Goal: Transaction & Acquisition: Purchase product/service

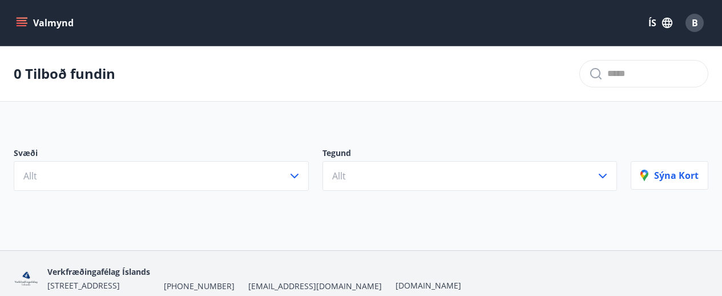
scroll to position [50, 0]
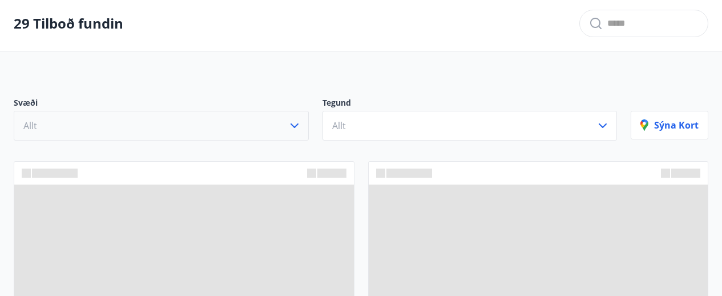
click at [181, 122] on button "Allt" at bounding box center [161, 126] width 295 height 30
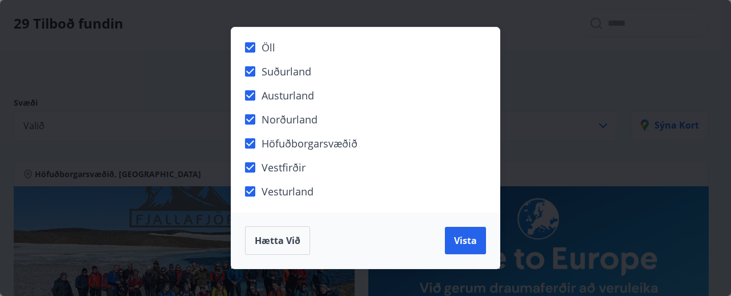
click at [195, 62] on div "Öll Suðurland [GEOGRAPHIC_DATA] Norðurland Höfuðborgarsvæðið [GEOGRAPHIC_DATA] …" at bounding box center [365, 148] width 731 height 296
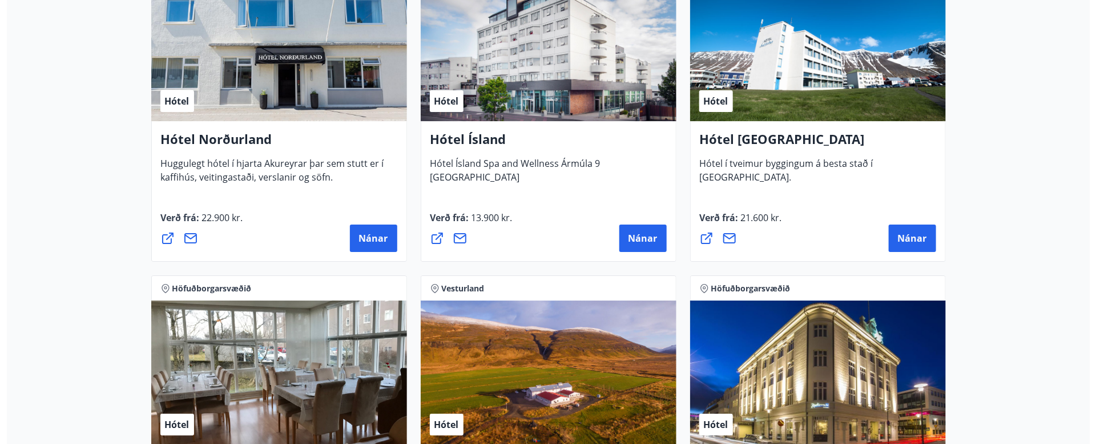
scroll to position [1799, 0]
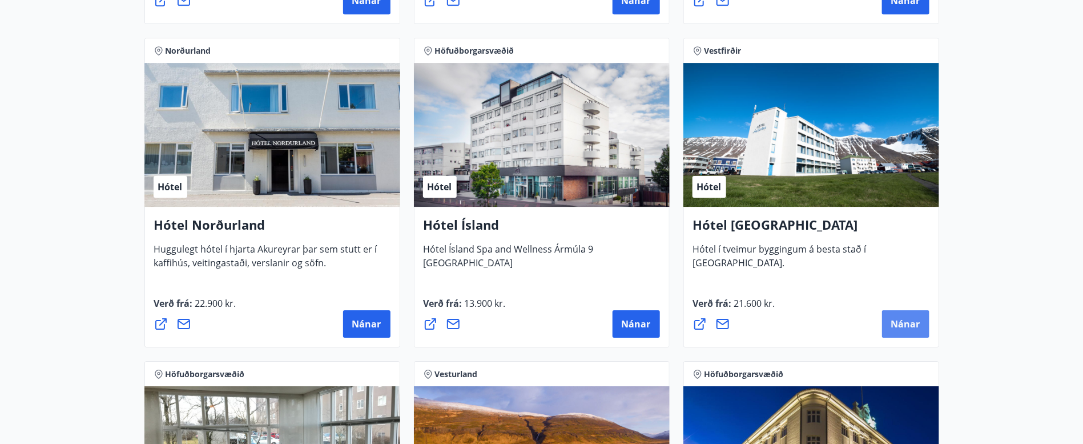
click at [730, 295] on span "Nánar" at bounding box center [905, 324] width 29 height 13
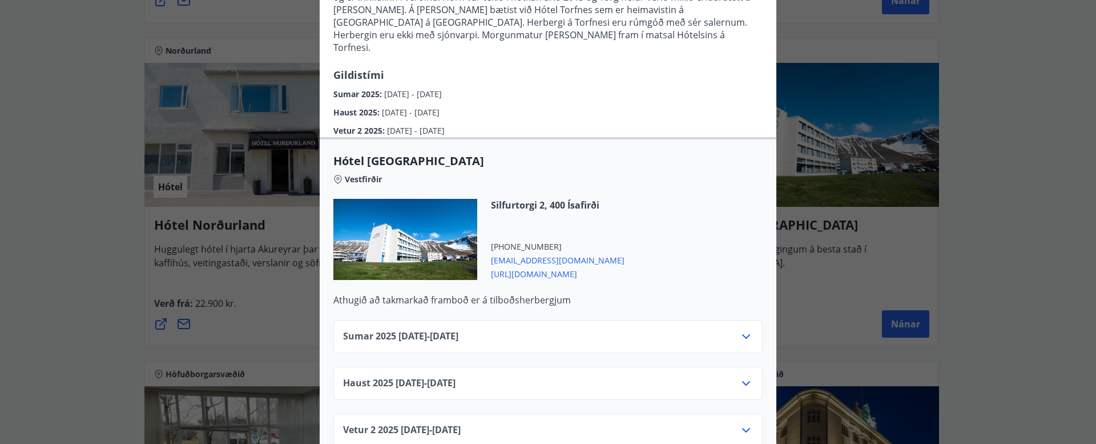
scroll to position [257, 0]
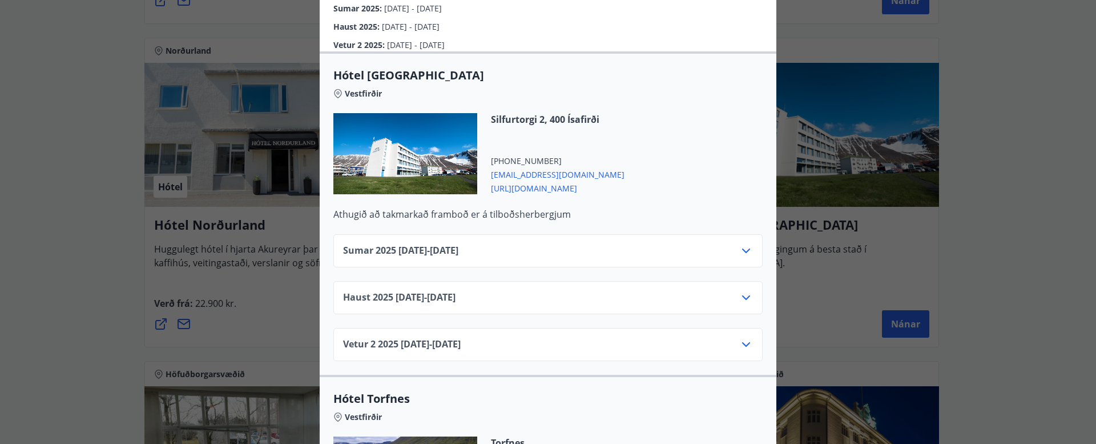
click at [515, 244] on div "Sumar [PHONE_NUMBER][DATE] - [DATE]" at bounding box center [548, 255] width 410 height 23
click at [730, 244] on icon at bounding box center [747, 251] width 14 height 14
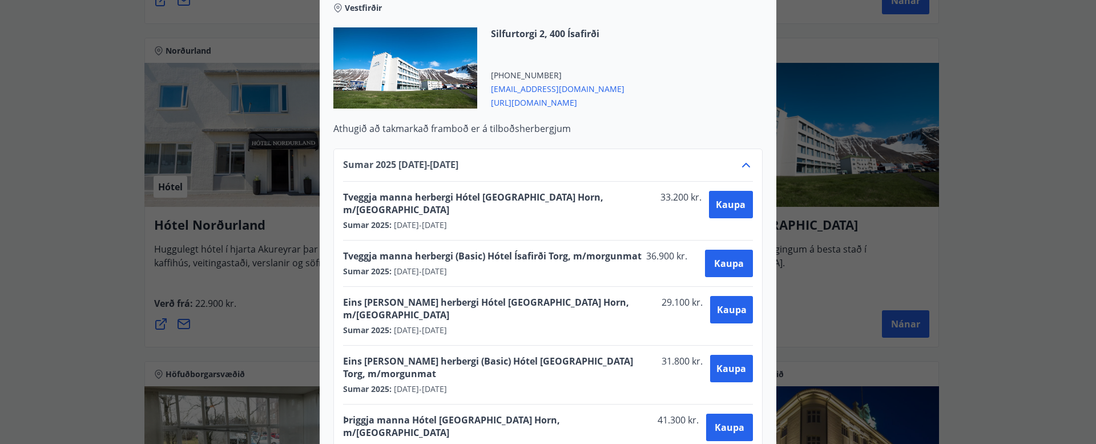
scroll to position [428, 0]
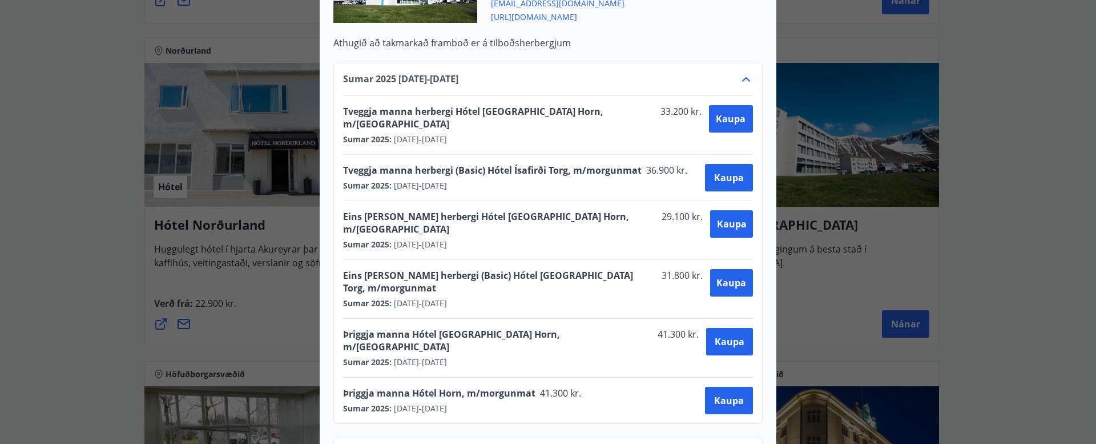
click at [517, 164] on span "Tveggja manna herbergi (Basic) Hótel Ísafirði Torg, m/morgunmat" at bounding box center [492, 170] width 299 height 13
copy span "Tveggja manna herbergi (Basic) Hótel Ísafirði Torg, m/morgunmat"
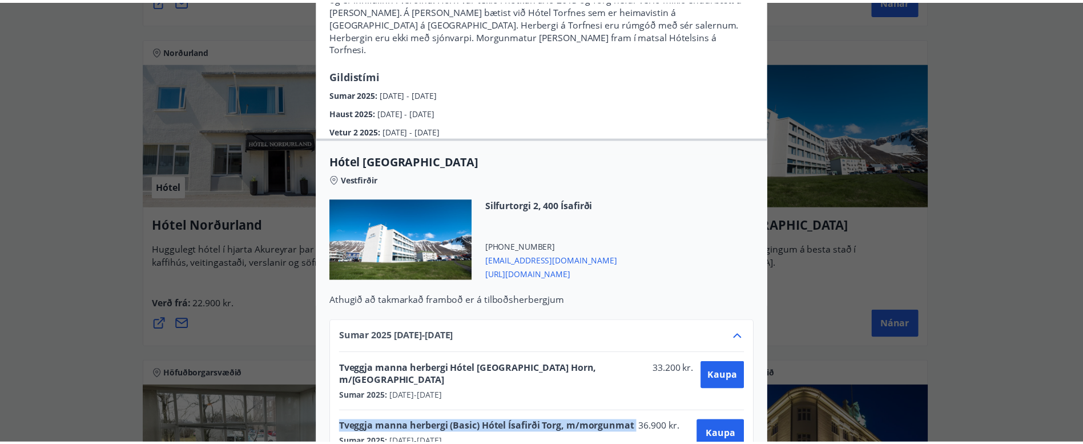
scroll to position [257, 0]
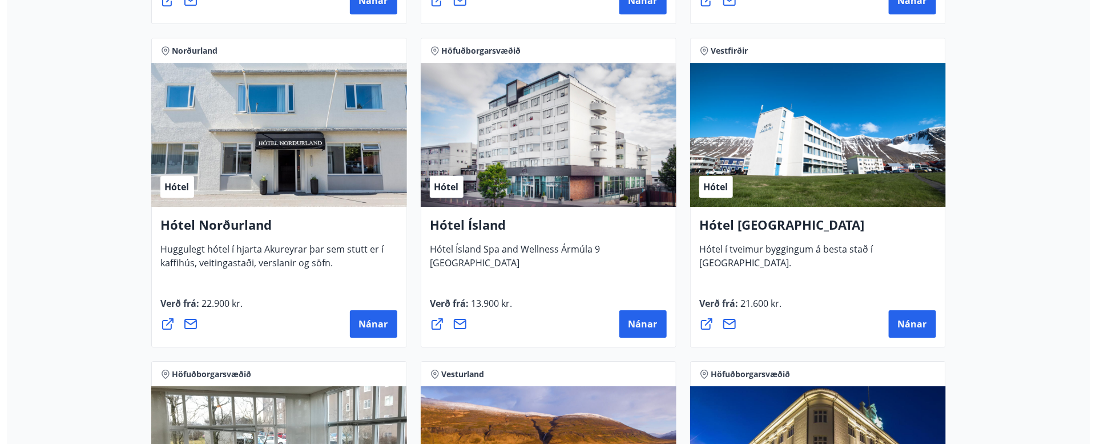
scroll to position [1885, 0]
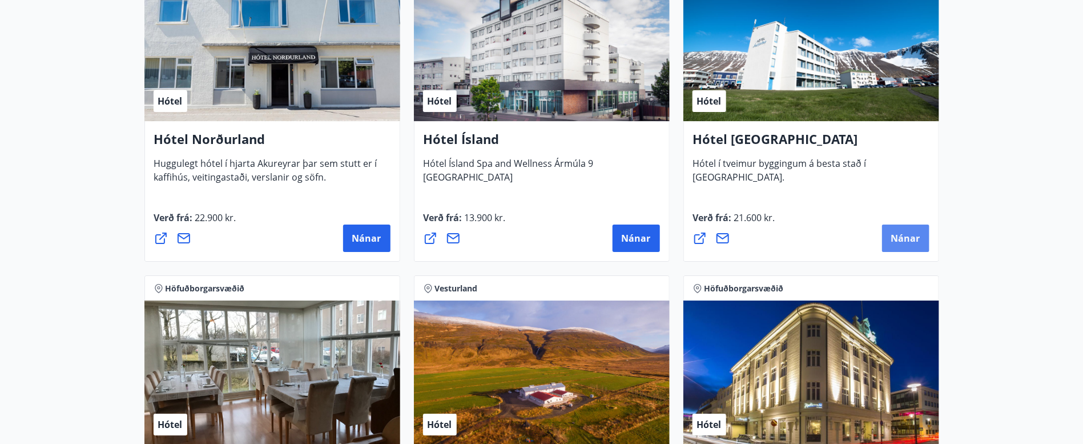
click at [730, 237] on span "Nánar" at bounding box center [905, 238] width 29 height 13
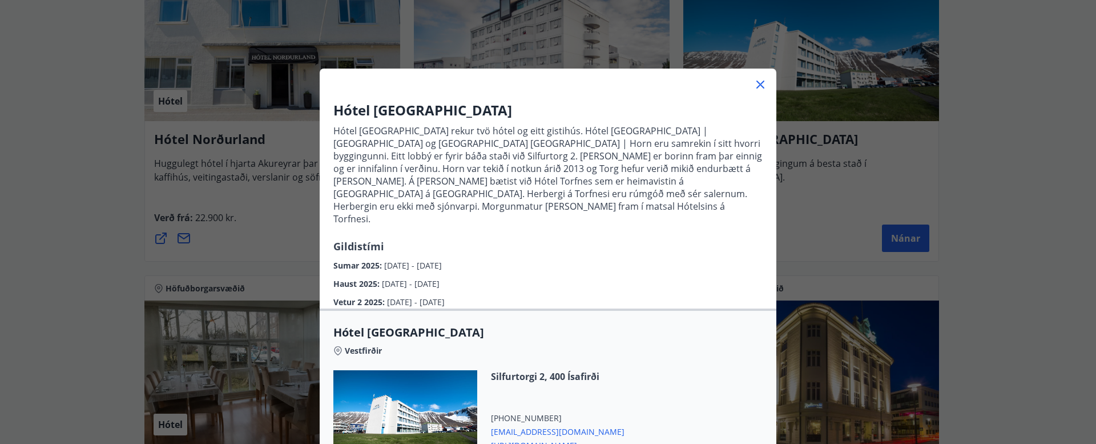
scroll to position [171, 0]
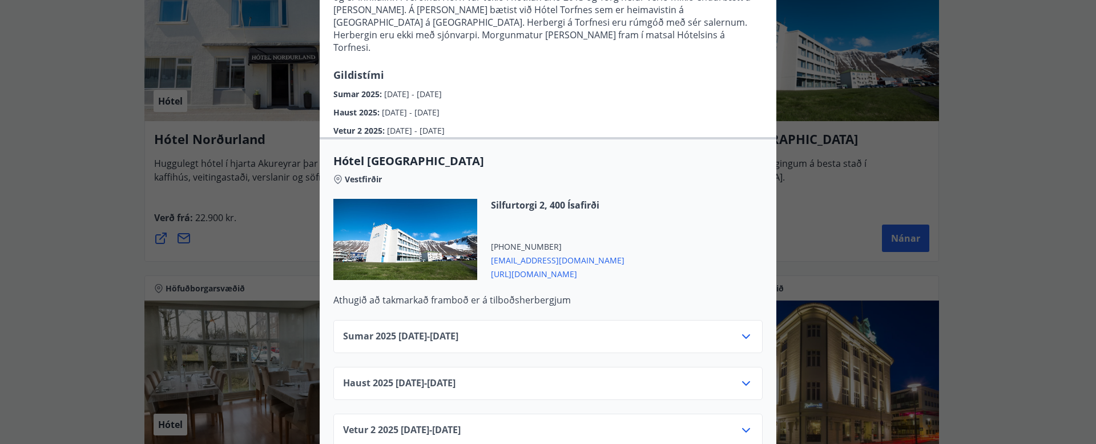
click at [547, 295] on div "Sumar [PHONE_NUMBER][DATE] - [DATE]" at bounding box center [548, 341] width 410 height 23
click at [730, 295] on icon at bounding box center [747, 337] width 14 height 14
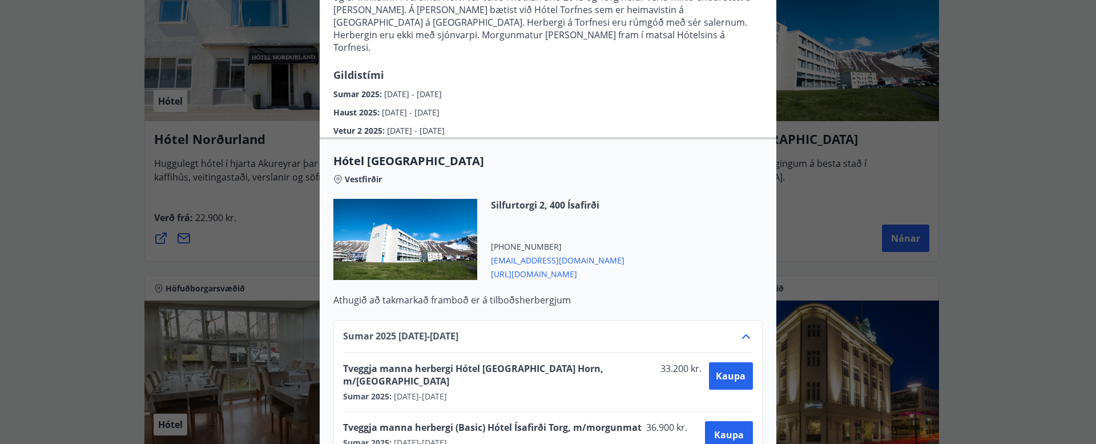
scroll to position [257, 0]
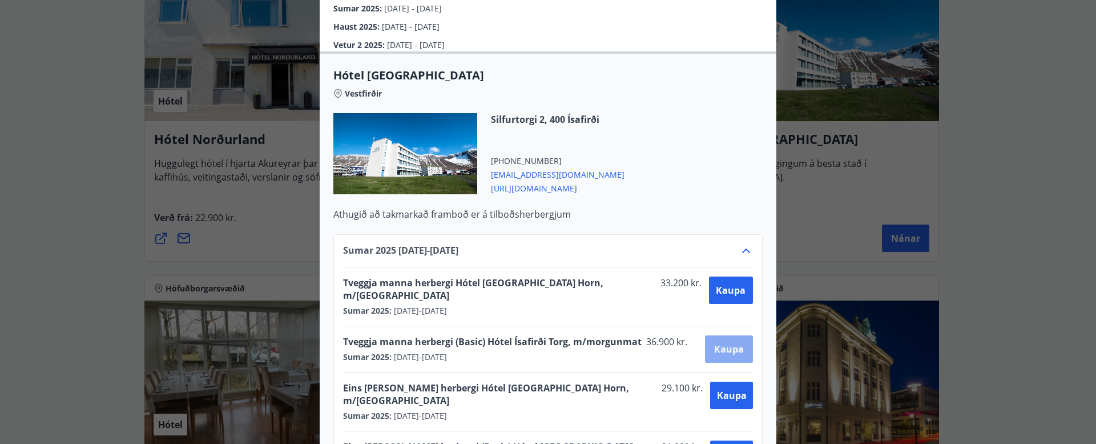
click at [722, 295] on span "Kaupa" at bounding box center [729, 349] width 30 height 13
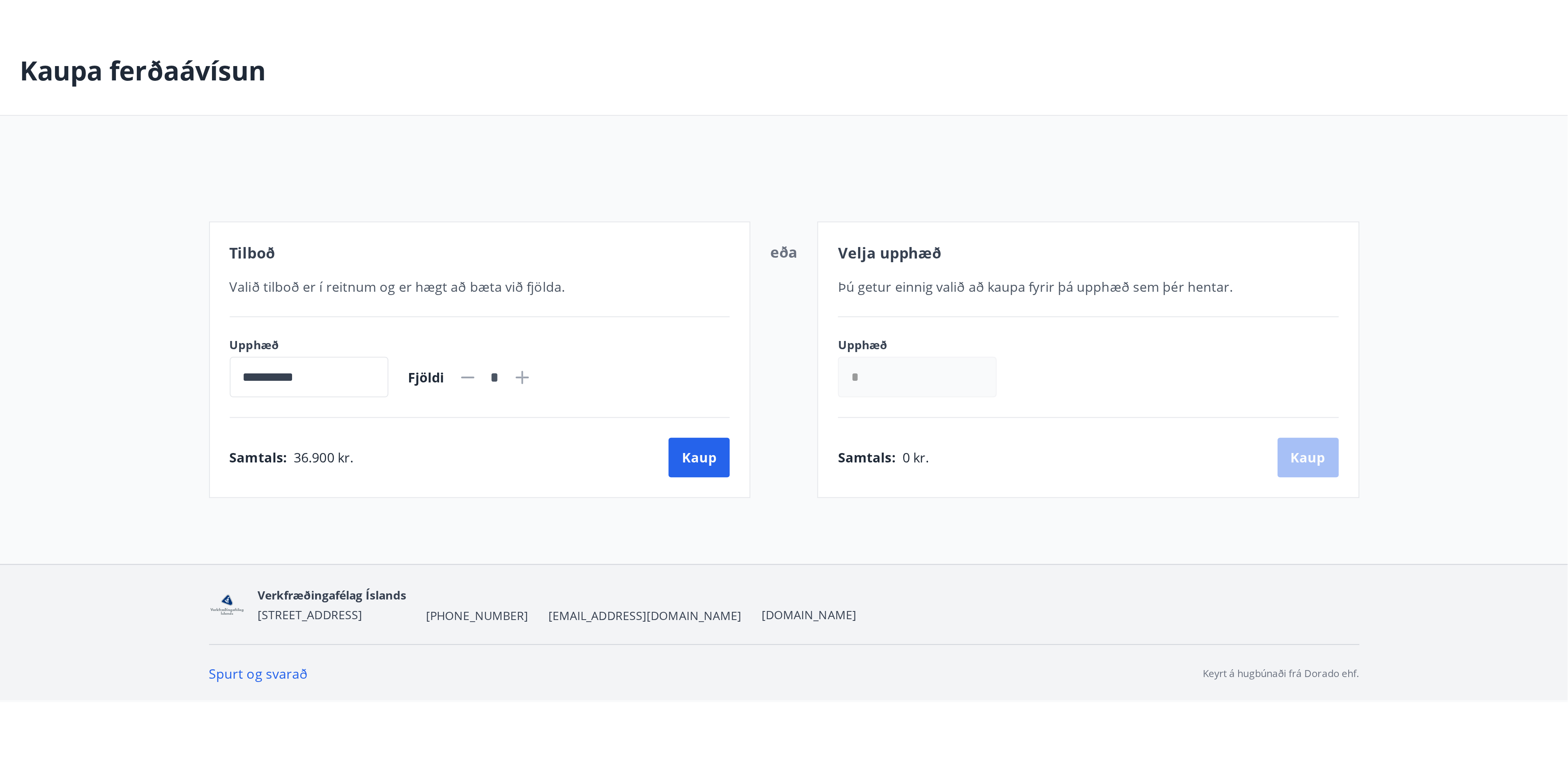
scroll to position [1, 0]
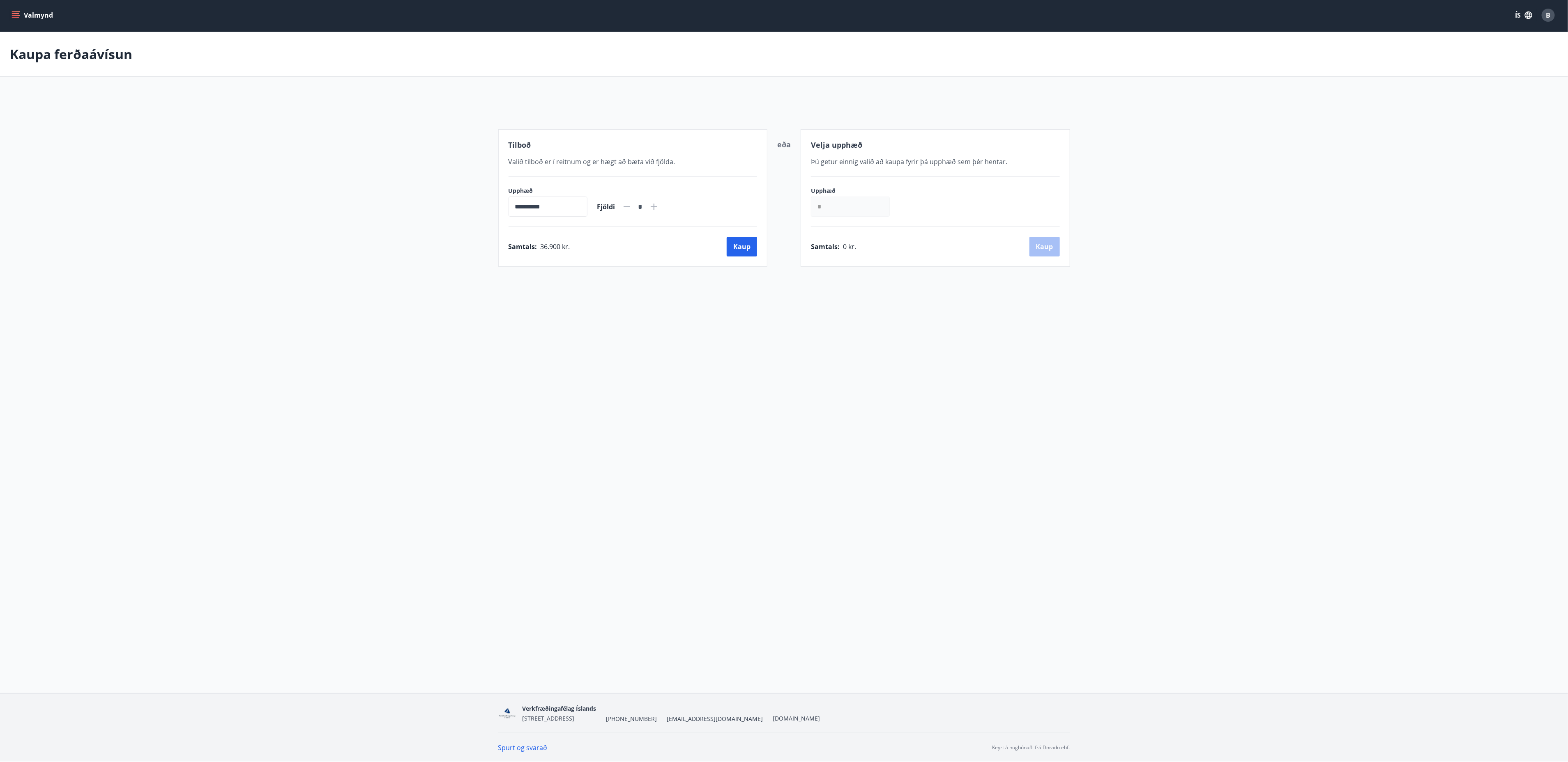
click at [22, 30] on div "Valmynd ÍS B" at bounding box center [784, 15] width 1568 height 33
click at [22, 15] on button "Valmynd" at bounding box center [33, 15] width 47 height 15
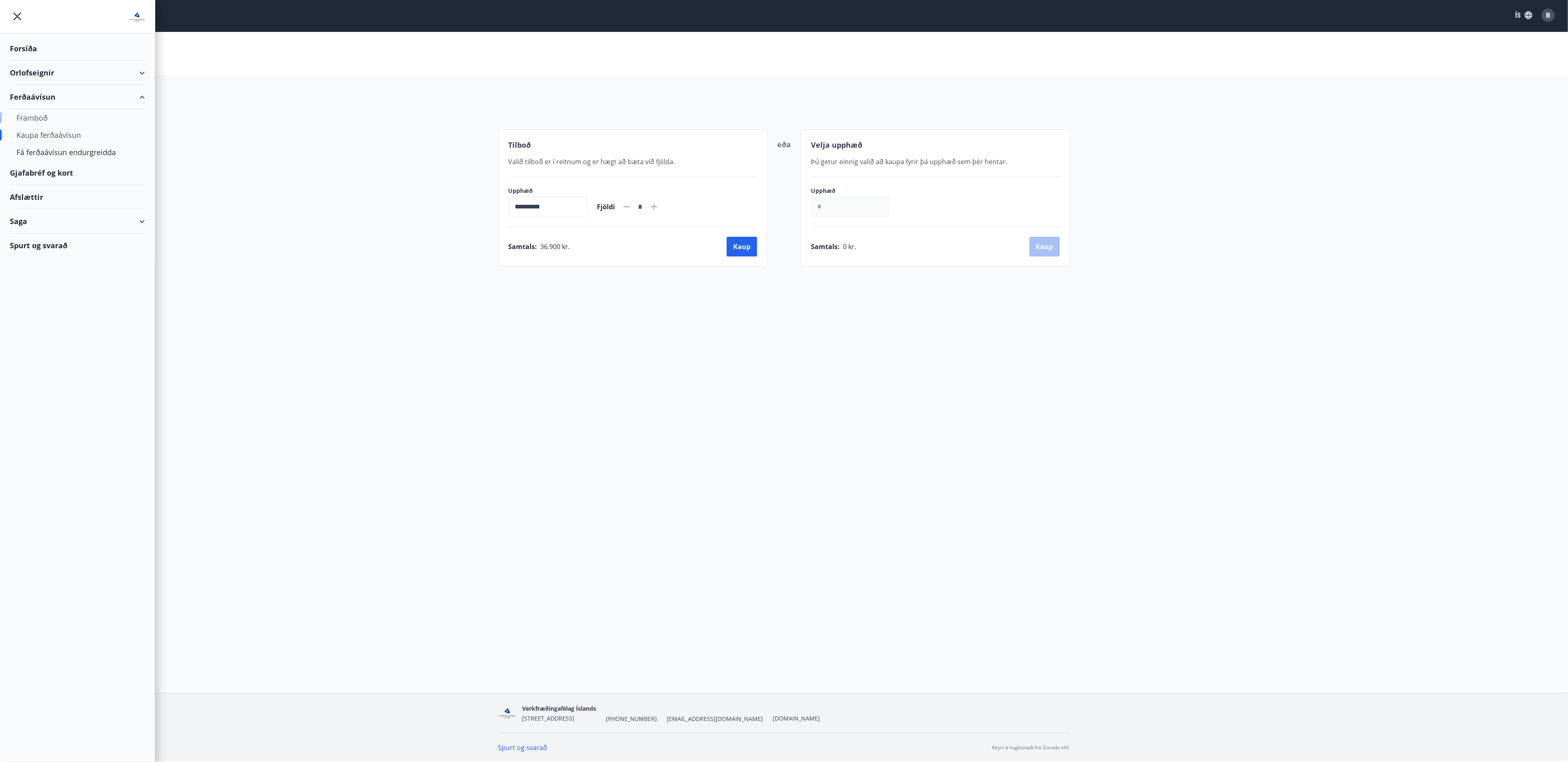
click at [39, 117] on div "Framboð" at bounding box center [78, 118] width 122 height 17
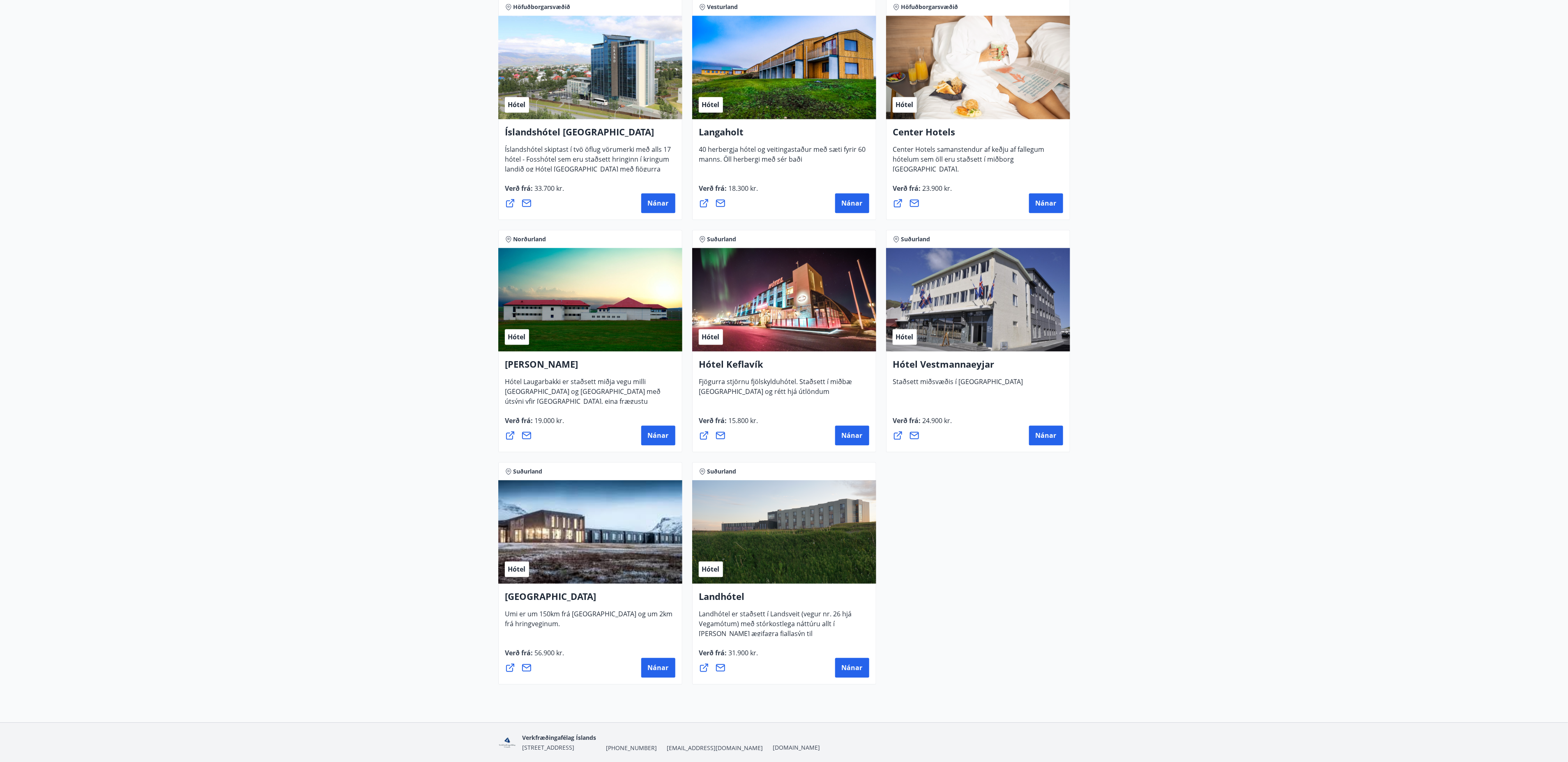
scroll to position [1818, 0]
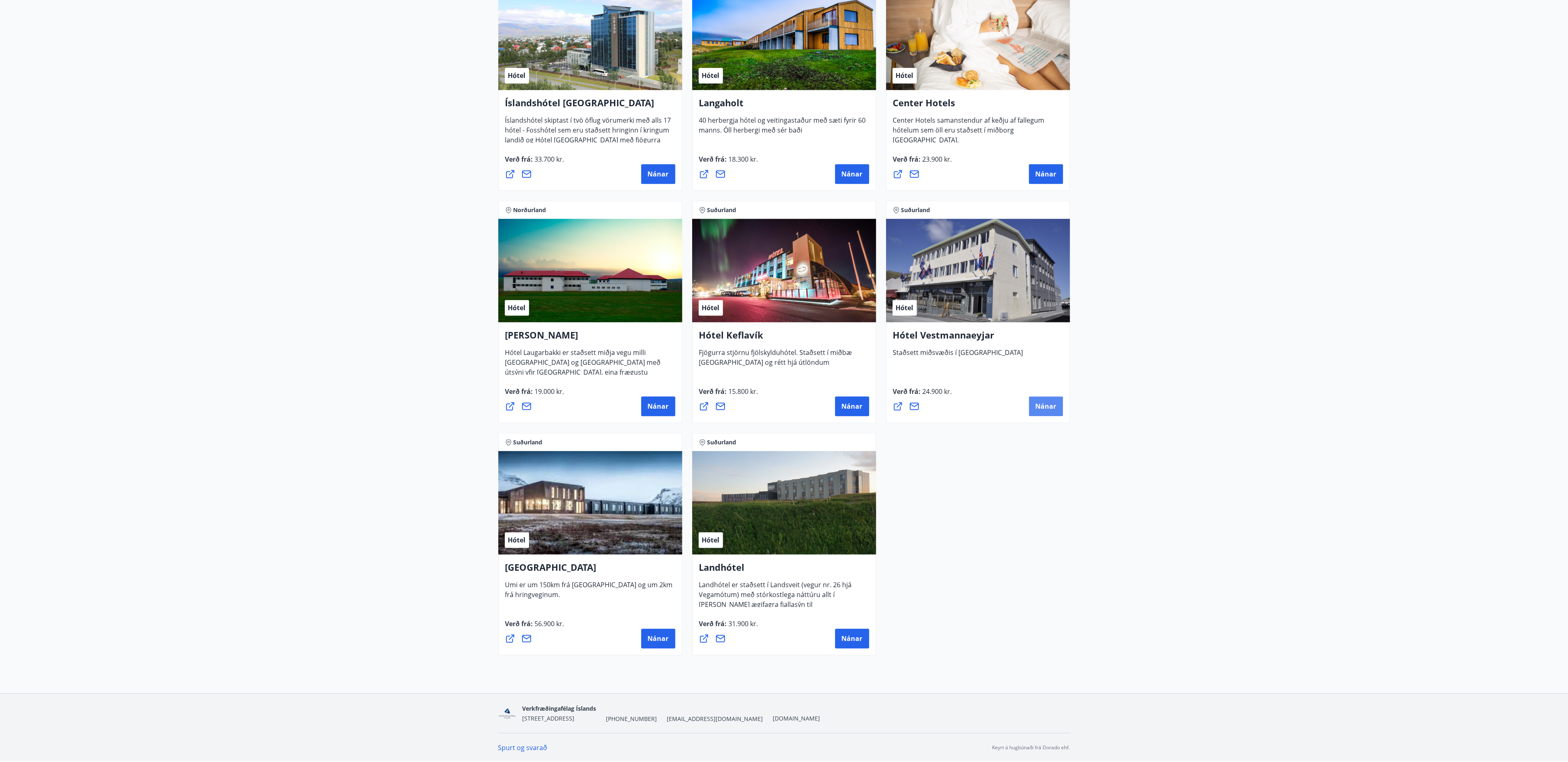
click at [525, 212] on span "Nánar" at bounding box center [1046, 406] width 21 height 9
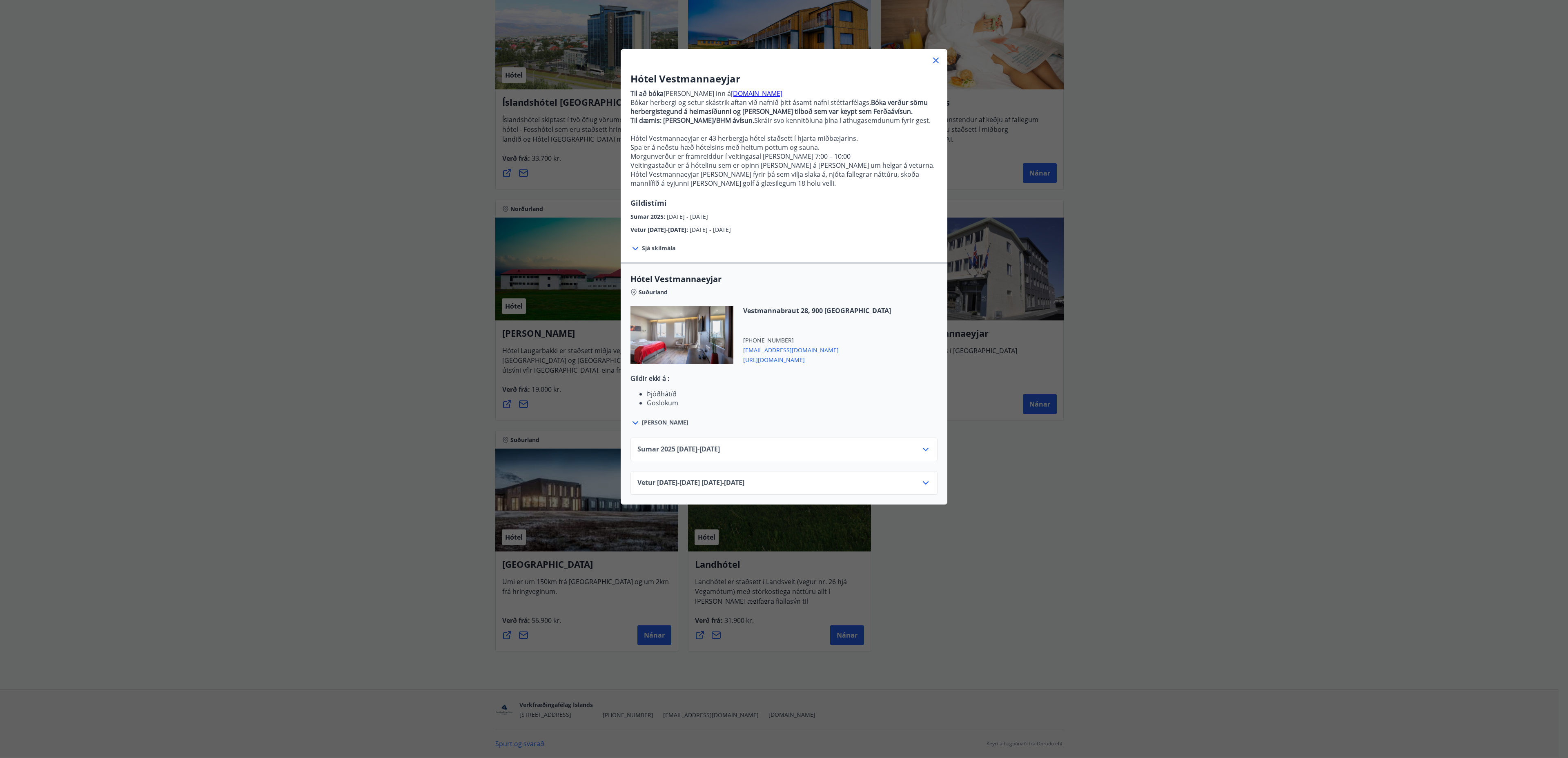
click at [522, 211] on div "Sumar [PHONE_NUMBER][DATE] - [DATE]" at bounding box center [784, 453] width 293 height 16
click at [522, 211] on icon at bounding box center [926, 450] width 10 height 10
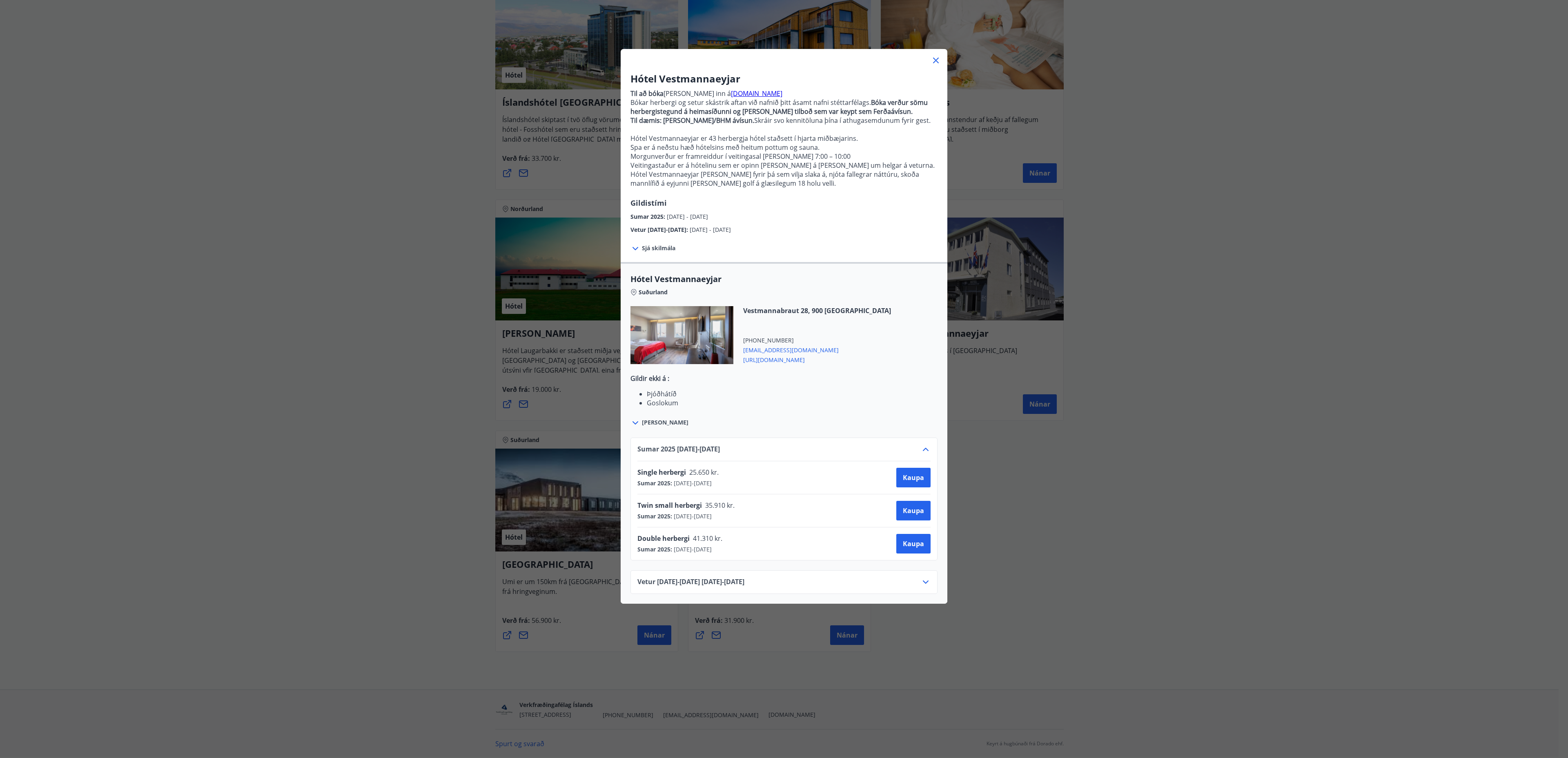
click at [522, 211] on icon at bounding box center [926, 450] width 10 height 10
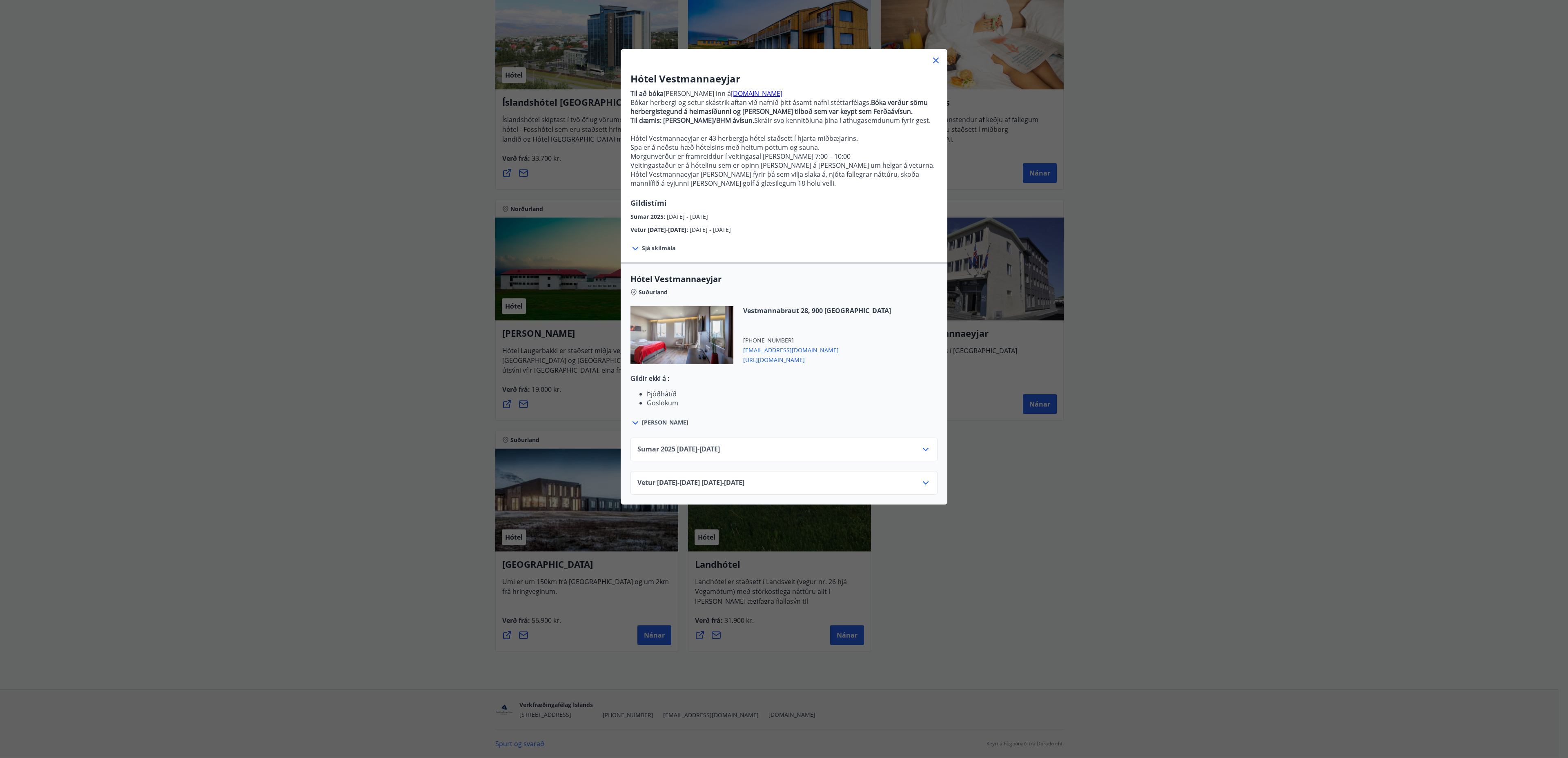
click at [522, 64] on icon at bounding box center [936, 61] width 10 height 10
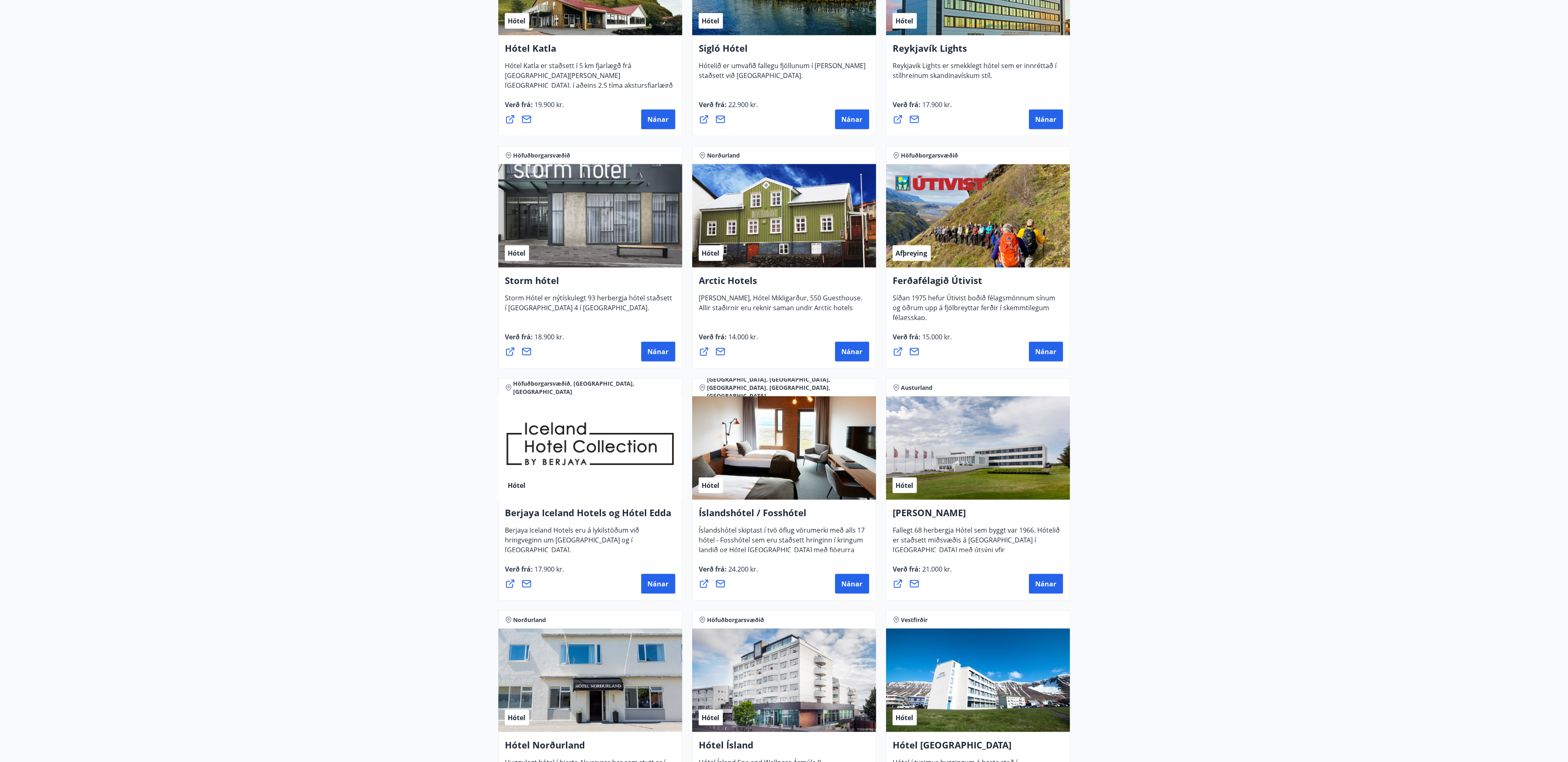
scroll to position [0, 0]
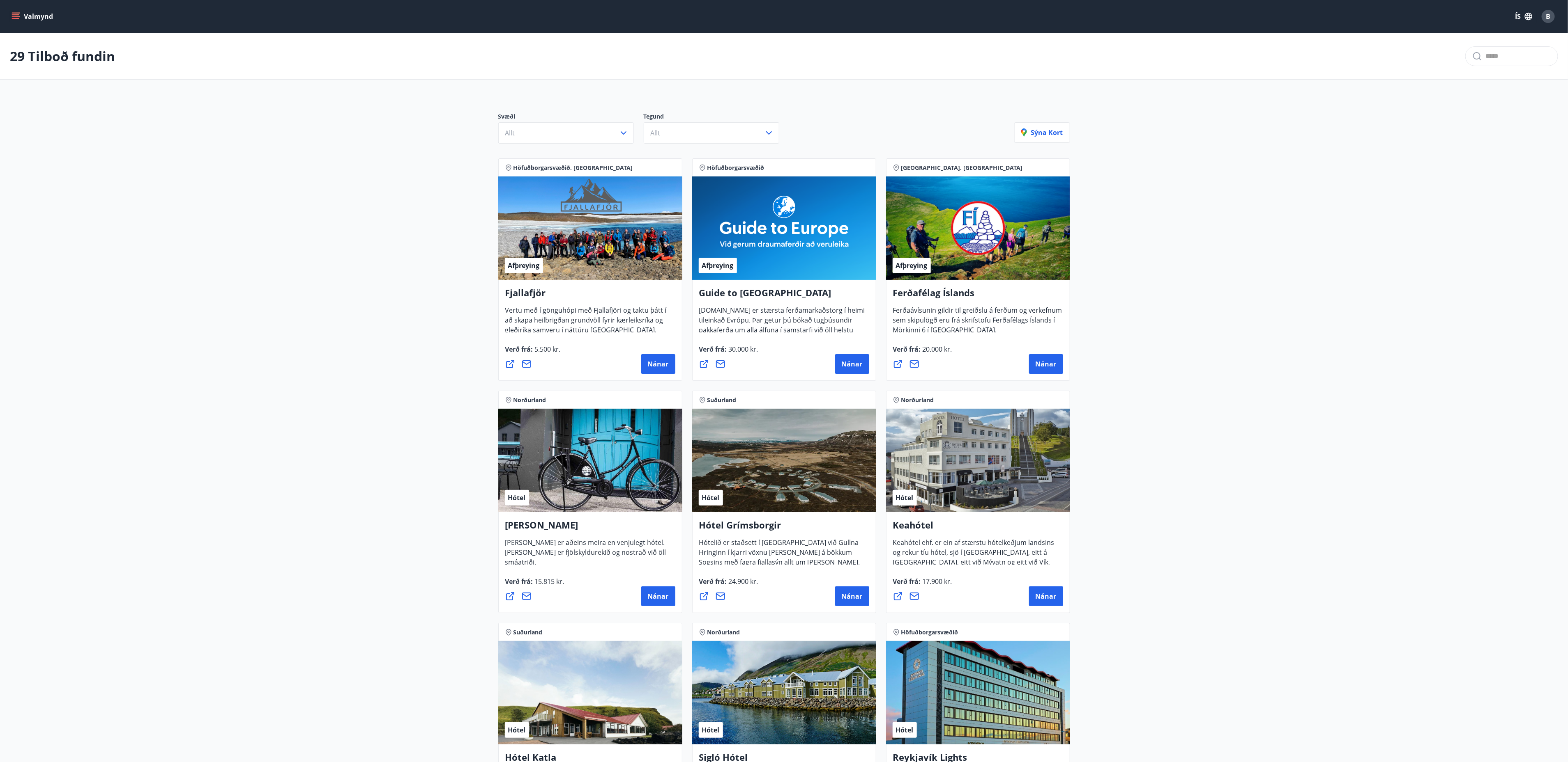
click at [525, 126] on div "Svæði Allt" at bounding box center [571, 127] width 145 height 31
click at [525, 140] on button "Allt" at bounding box center [711, 133] width 135 height 22
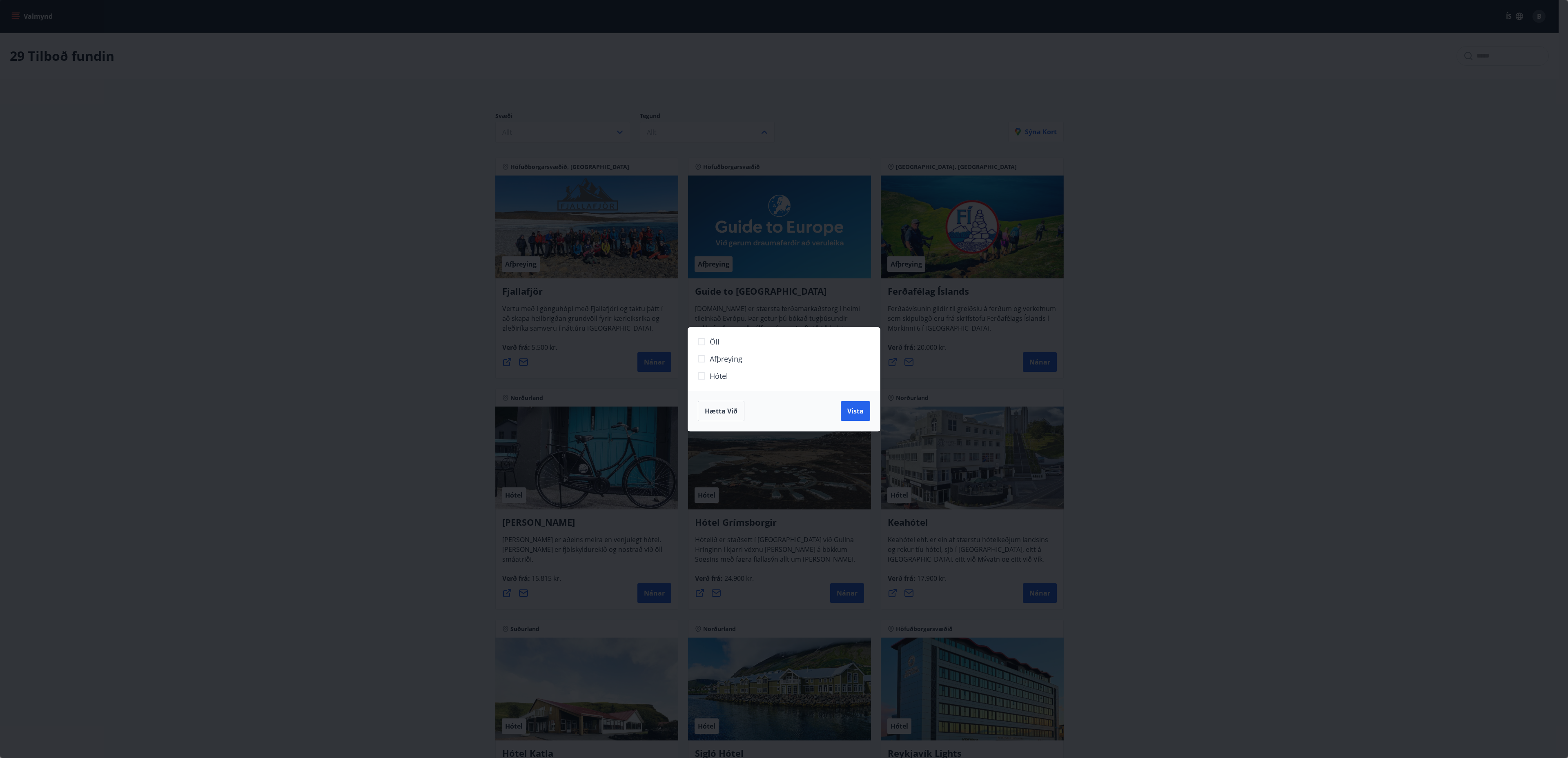
click at [522, 127] on div "Öll Afþreying Hótel Hætta við Vista" at bounding box center [784, 379] width 1568 height 758
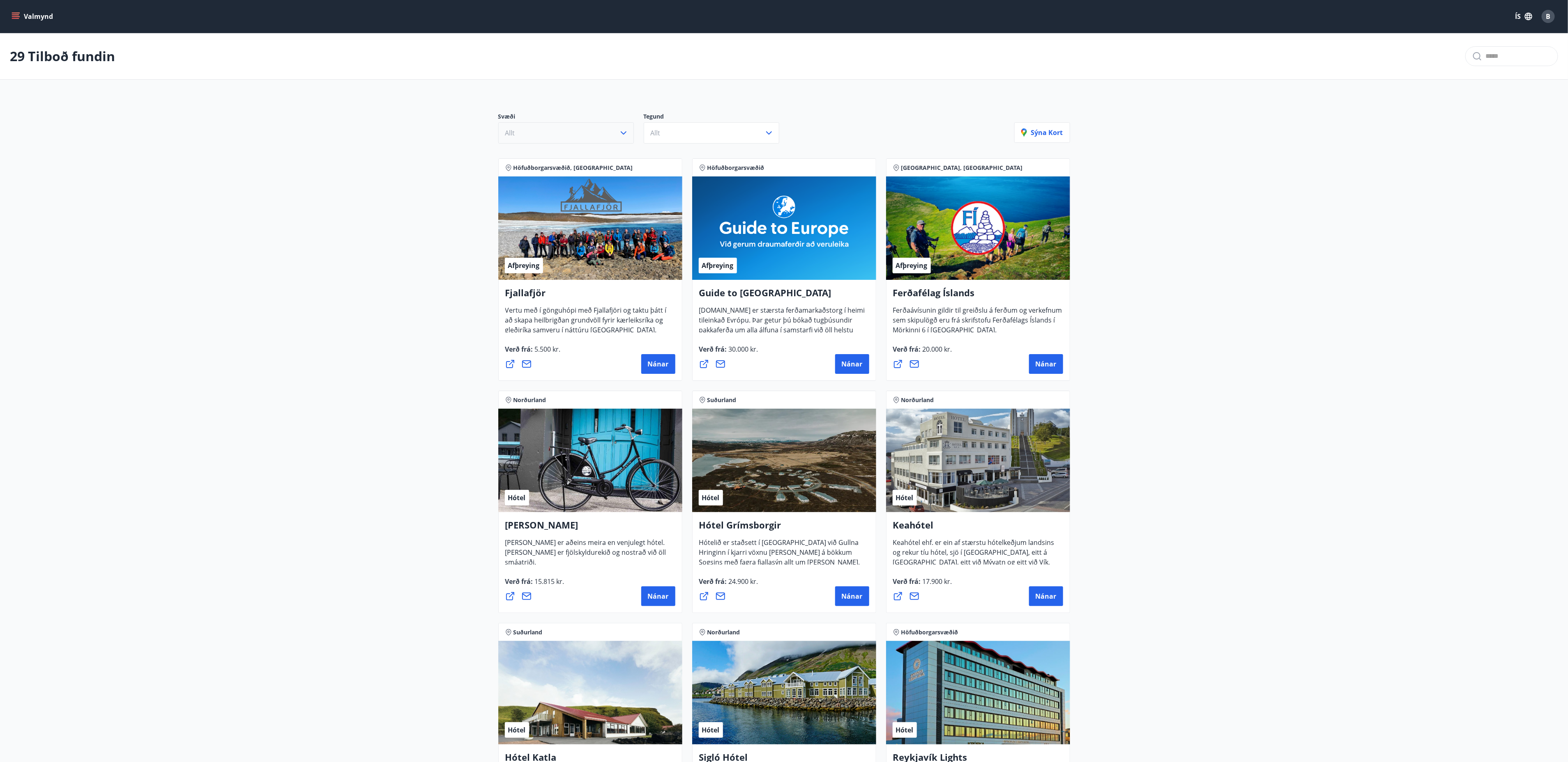
click at [525, 123] on button "Allt" at bounding box center [566, 133] width 135 height 22
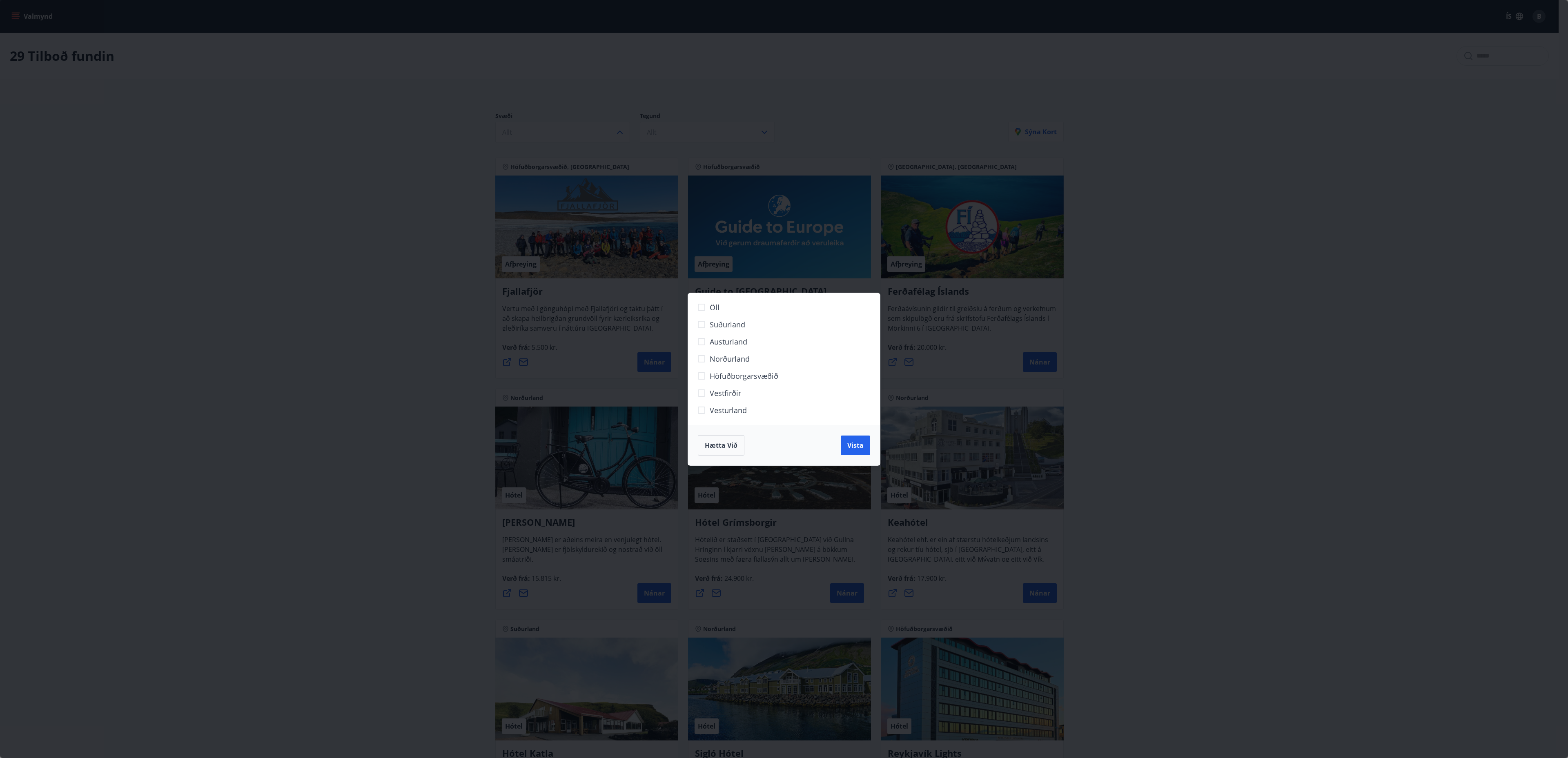
click at [522, 211] on span "Vestfirðir" at bounding box center [726, 393] width 31 height 11
click at [522, 211] on span "Vista" at bounding box center [855, 446] width 16 height 9
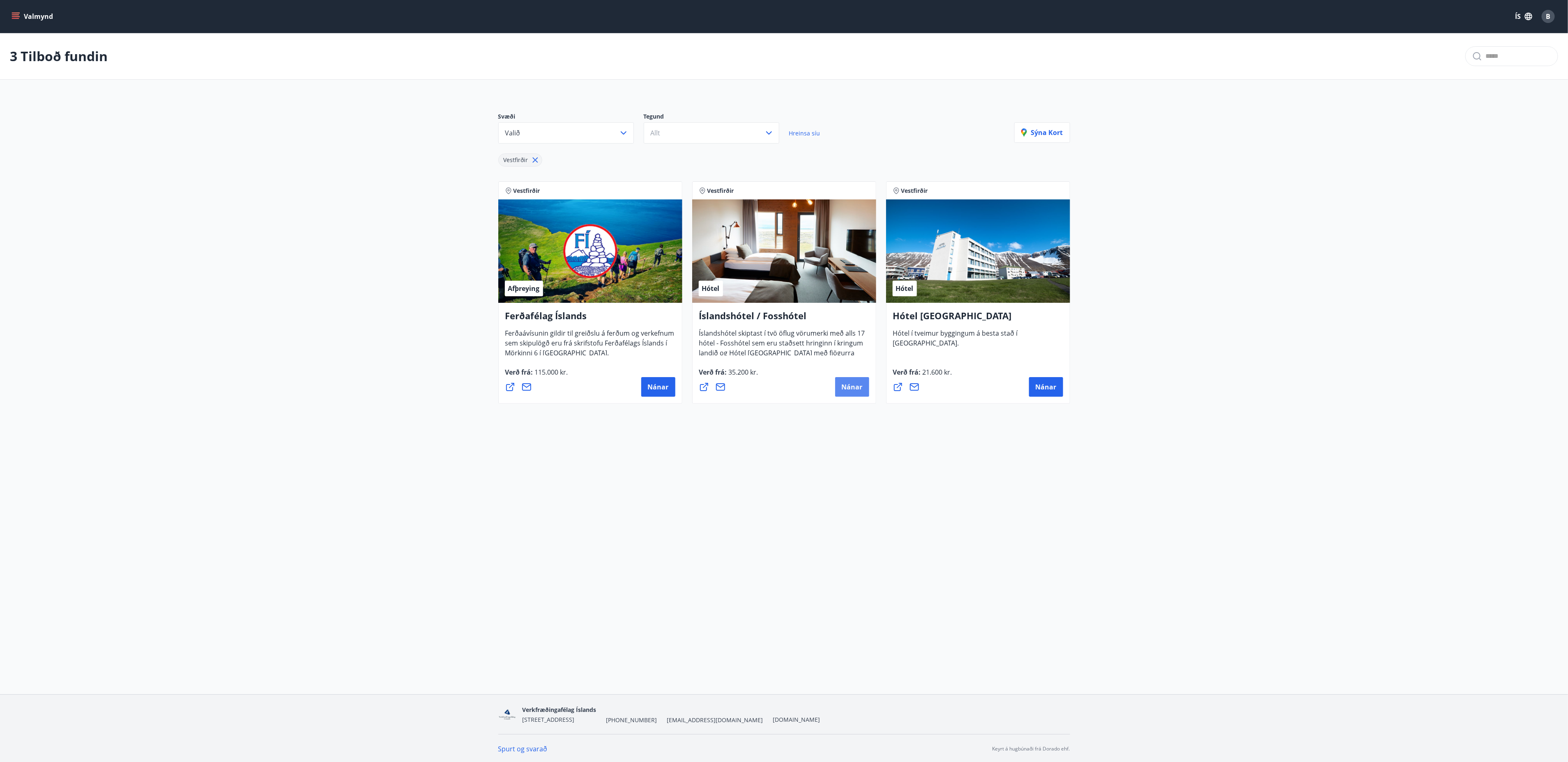
click at [525, 212] on span "Nánar" at bounding box center [852, 387] width 21 height 9
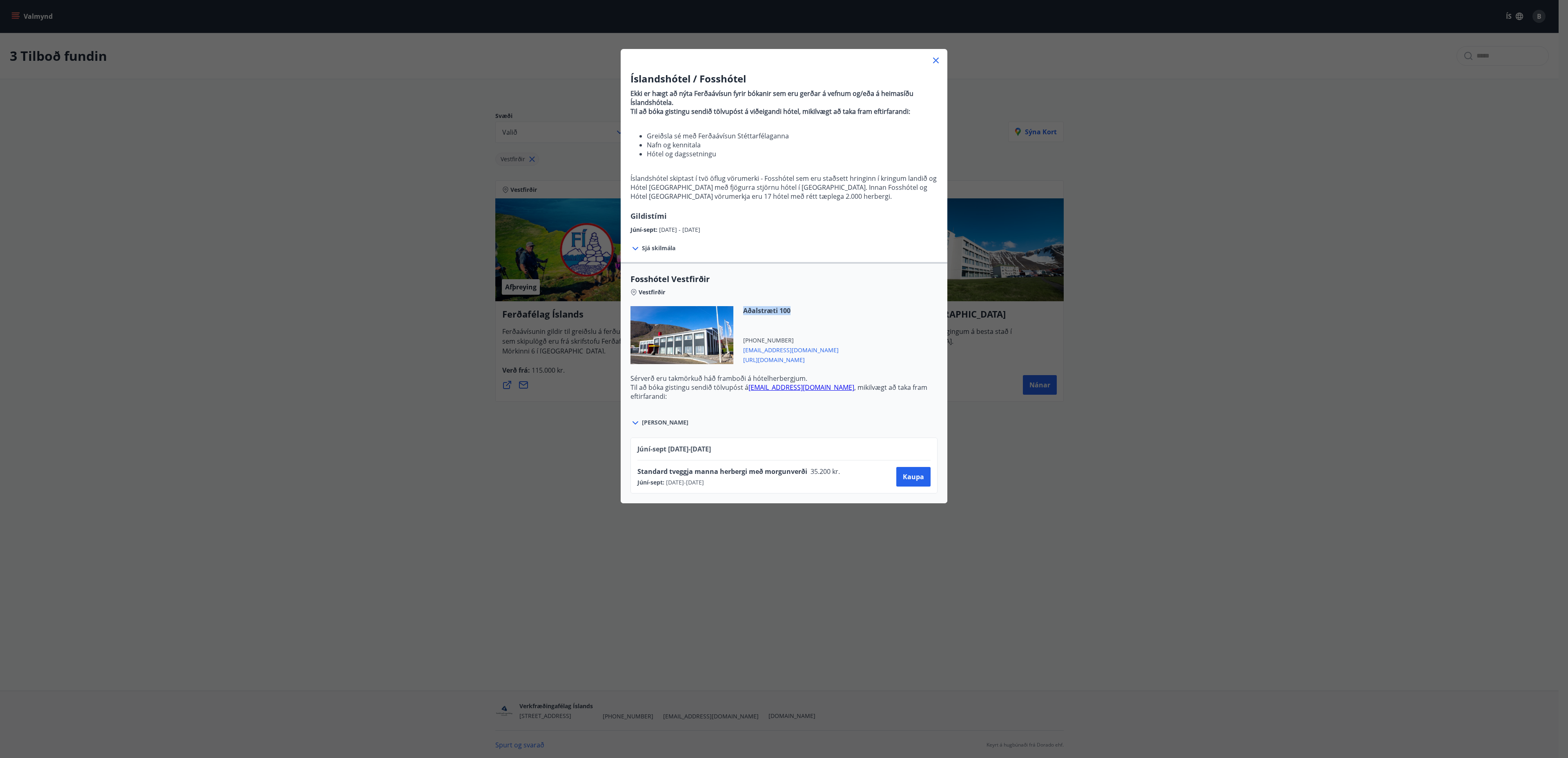
drag, startPoint x: 787, startPoint y: 310, endPoint x: 726, endPoint y: 318, distance: 61.5
click at [522, 211] on div "Aðalstræti 100 [PHONE_NUMBER] [EMAIL_ADDRESS][DOMAIN_NAME] [URL][DOMAIN_NAME]" at bounding box center [784, 340] width 307 height 68
copy div "Aðalstræti 100"
click at [522, 59] on icon at bounding box center [936, 61] width 10 height 10
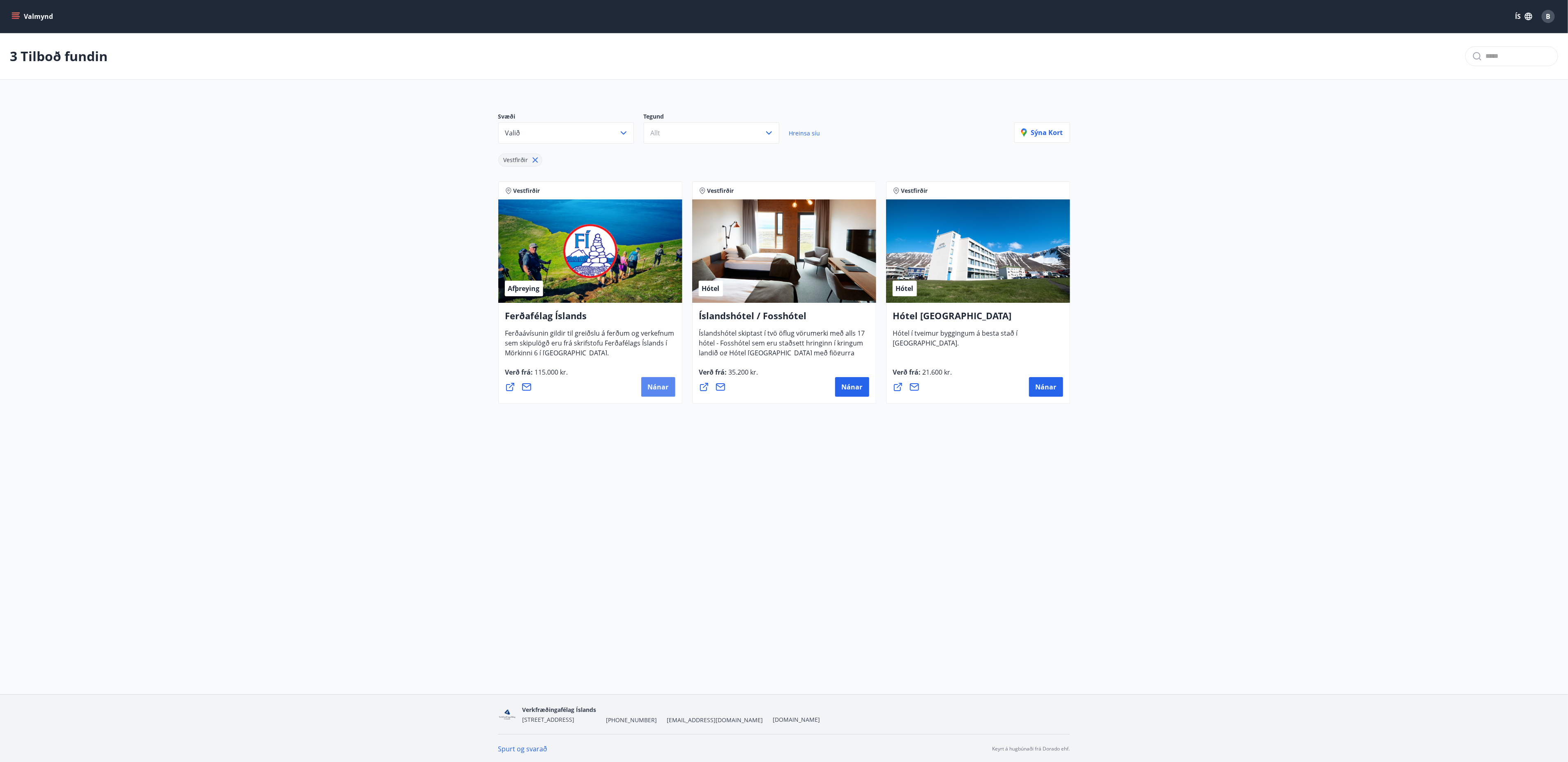
click at [525, 212] on span "Nánar" at bounding box center [658, 387] width 21 height 9
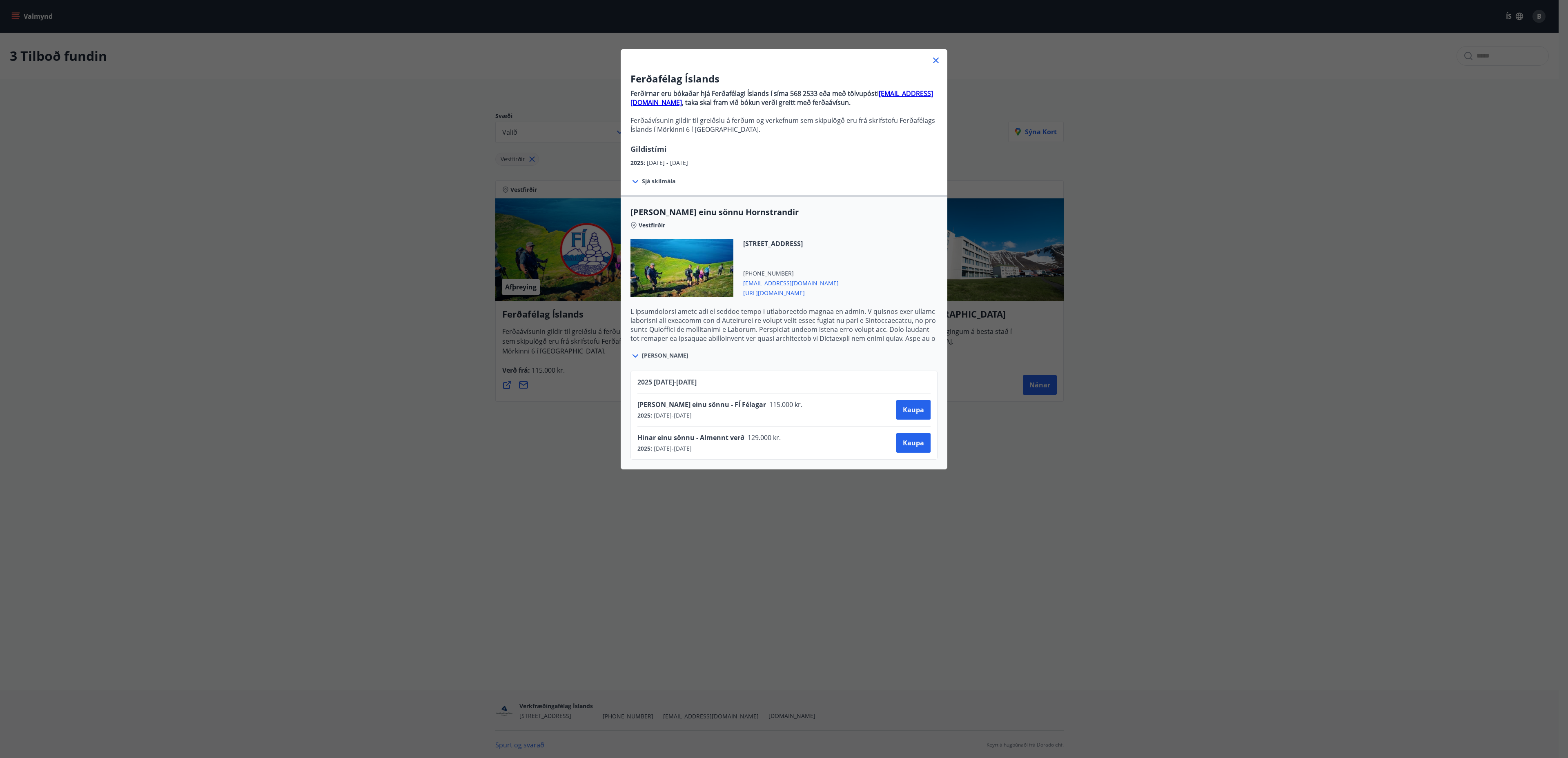
click at [398, 211] on div "Ferðafélag Íslands Ferðirnar eru bókaðar hjá Ferðafélagi Íslands í síma 568 253…" at bounding box center [784, 379] width 1568 height 758
